Goal: Navigation & Orientation: Find specific page/section

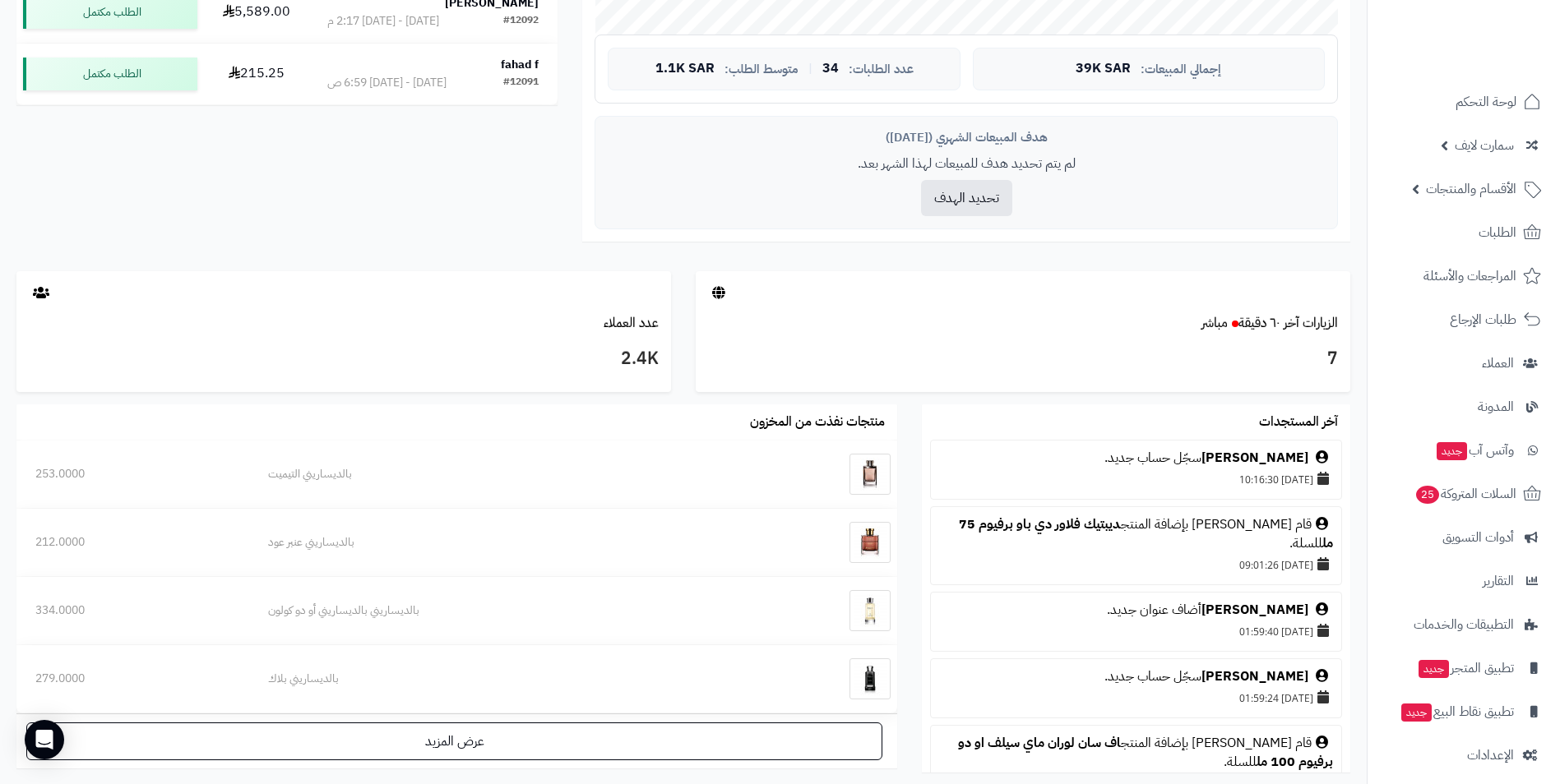
scroll to position [721, 0]
